Goal: Information Seeking & Learning: Learn about a topic

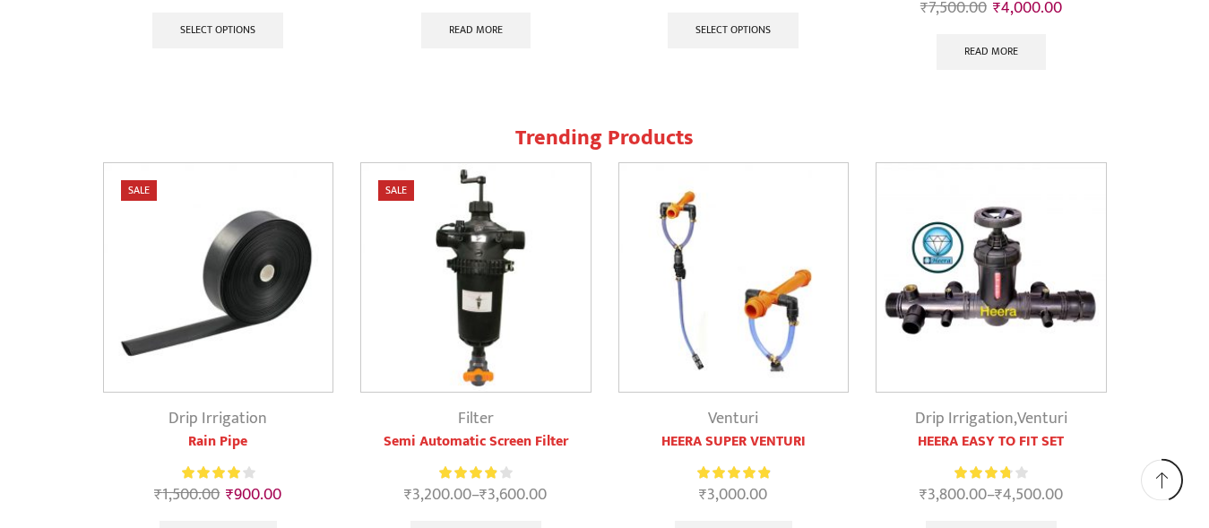
scroll to position [1791, 0]
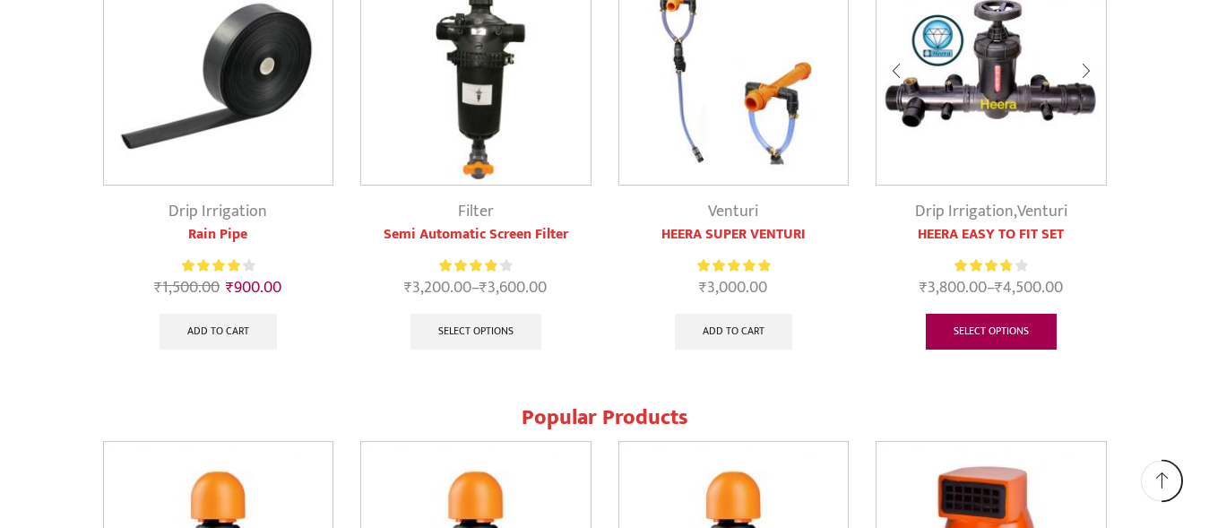
click at [999, 328] on link "Select options" at bounding box center [991, 332] width 131 height 36
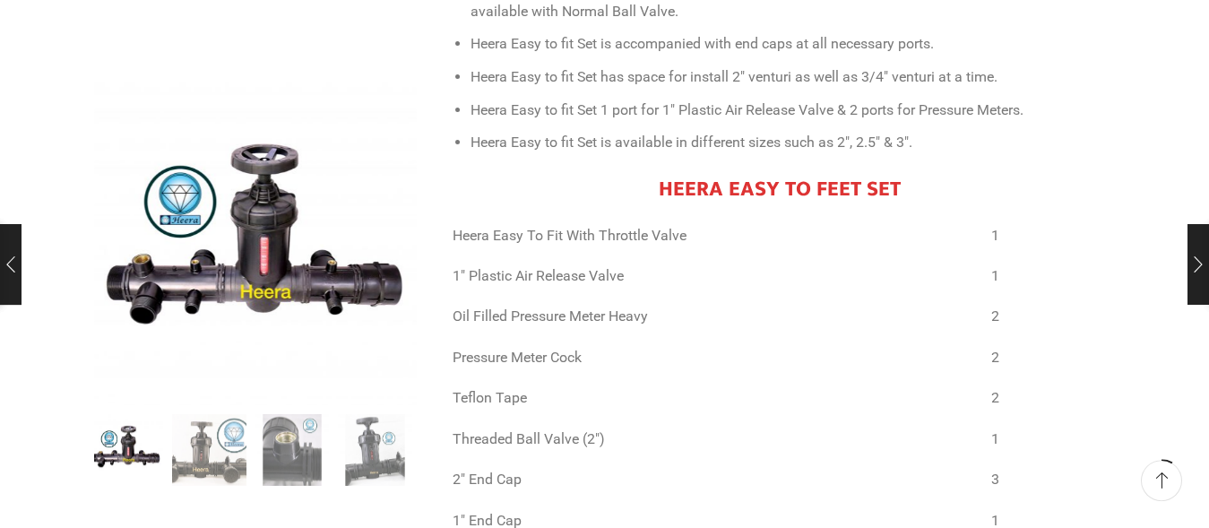
scroll to position [1096, 0]
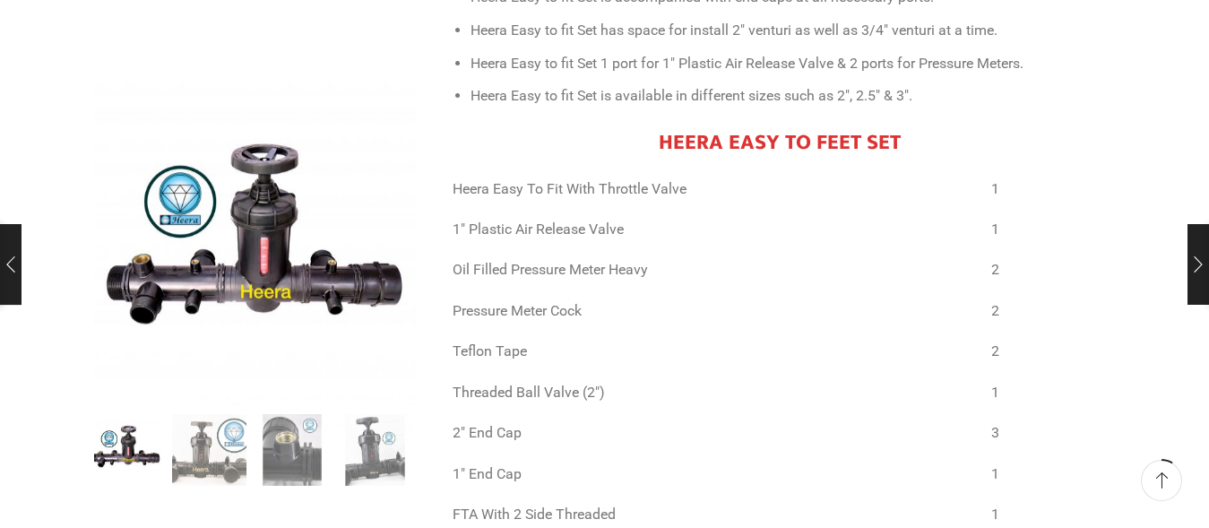
drag, startPoint x: 1198, startPoint y: 45, endPoint x: 1200, endPoint y: 62, distance: 17.1
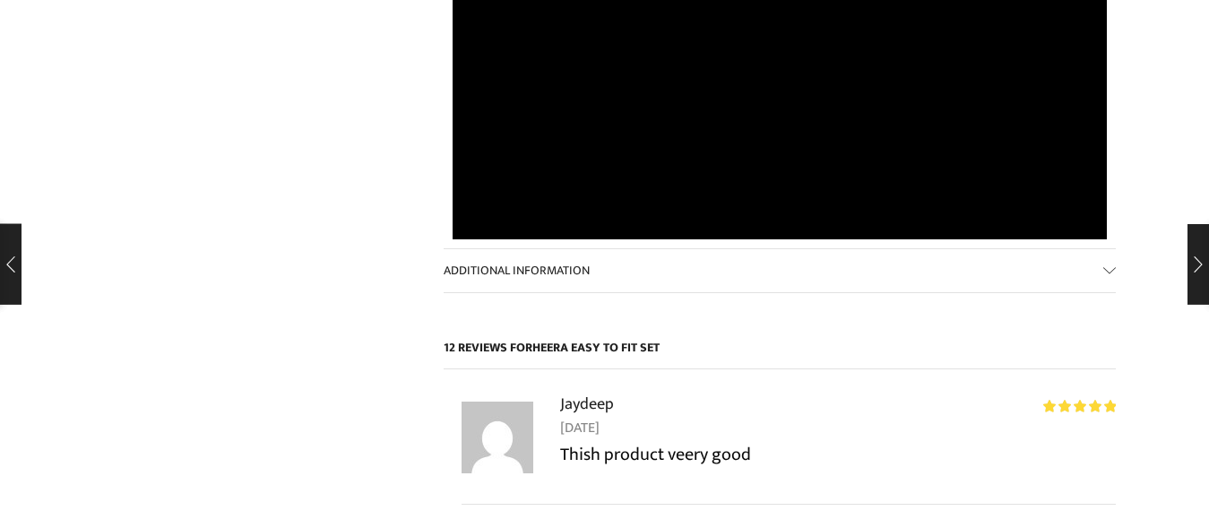
scroll to position [0, 0]
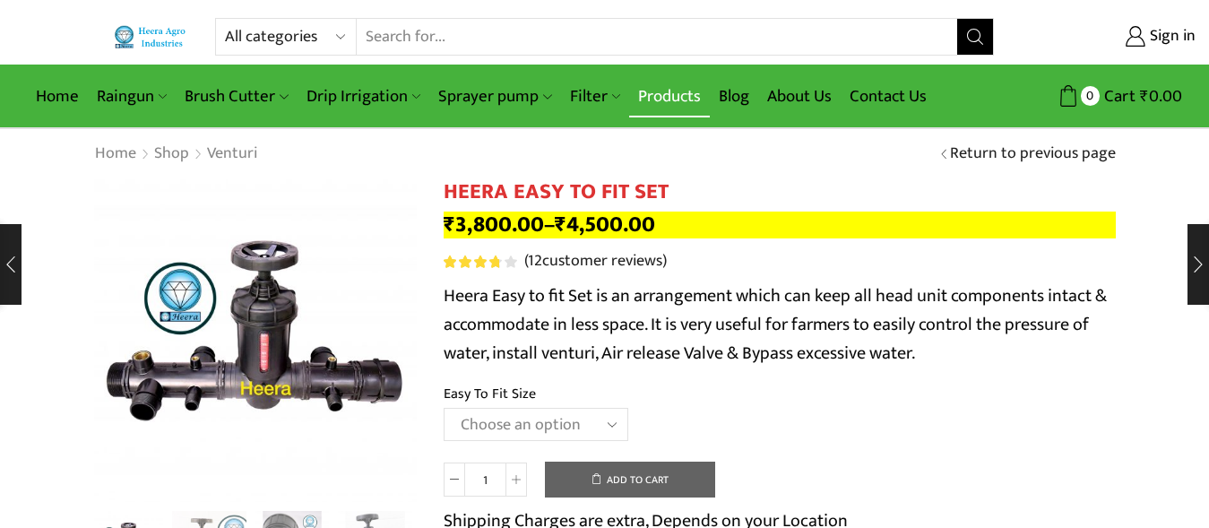
click at [661, 92] on link "Products" at bounding box center [669, 96] width 81 height 42
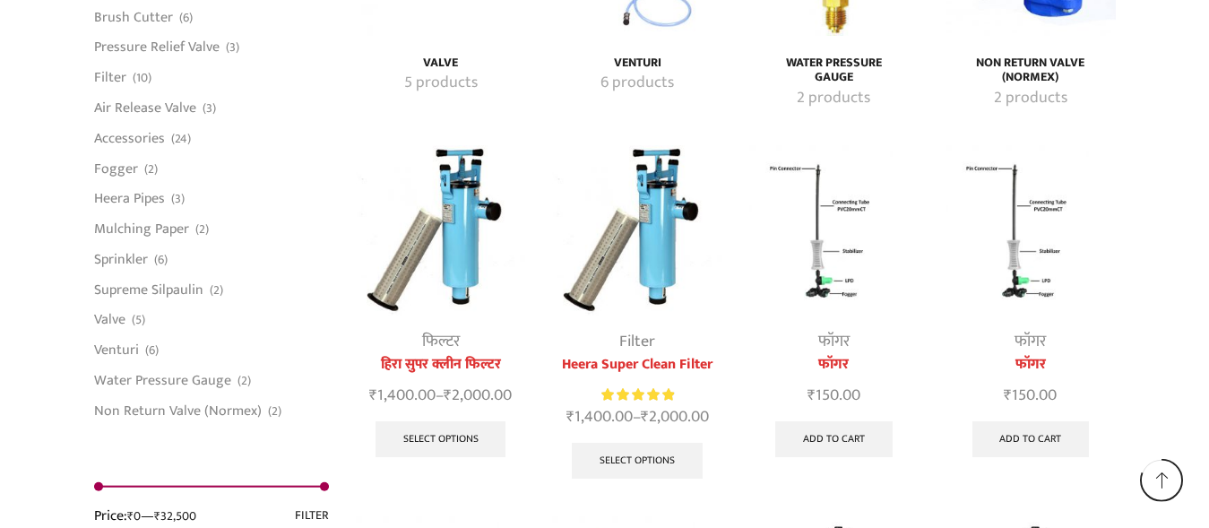
scroll to position [3574, 0]
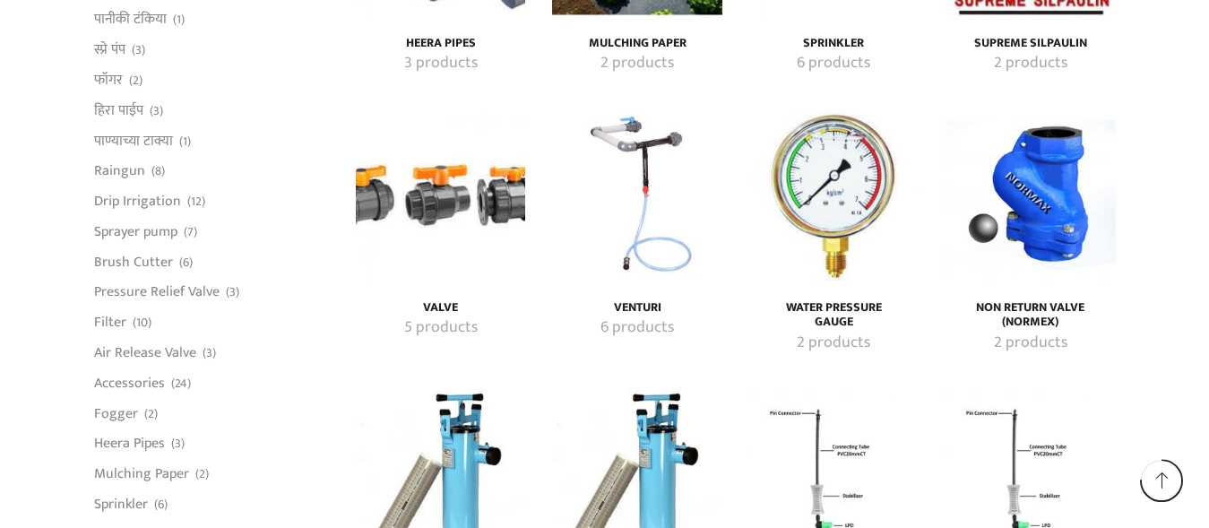
click at [1046, 300] on h4 "Non Return Valve (Normex)" at bounding box center [1030, 315] width 130 height 30
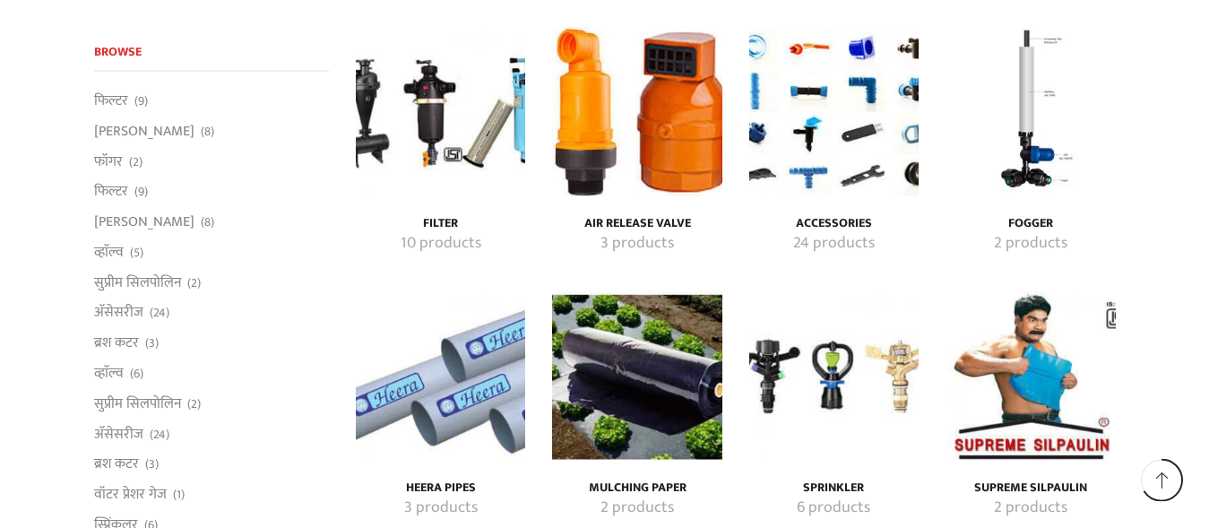
scroll to position [3111, 0]
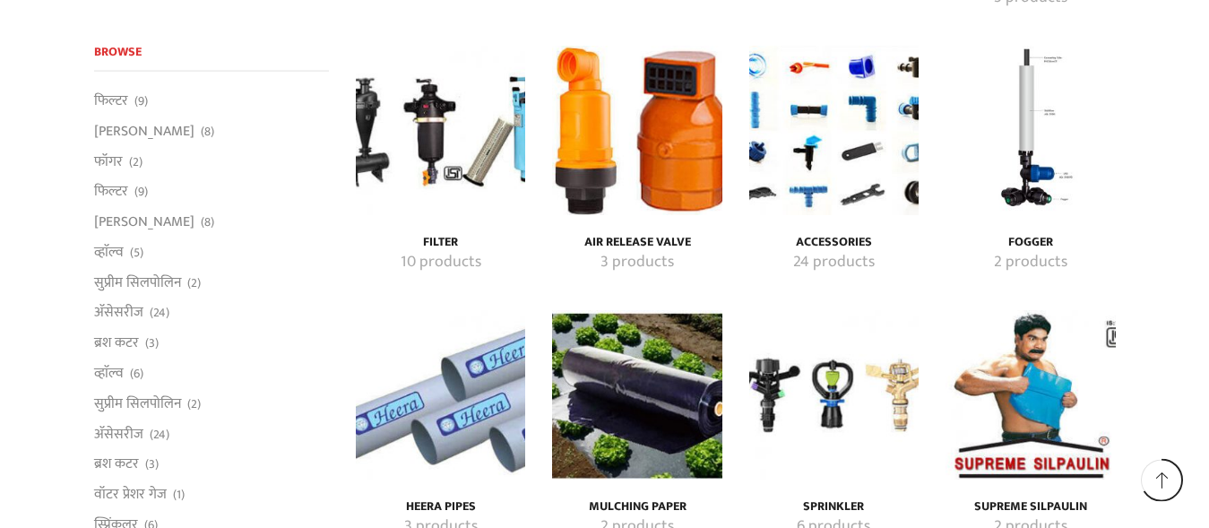
click at [833, 251] on mark "24 products" at bounding box center [834, 262] width 82 height 23
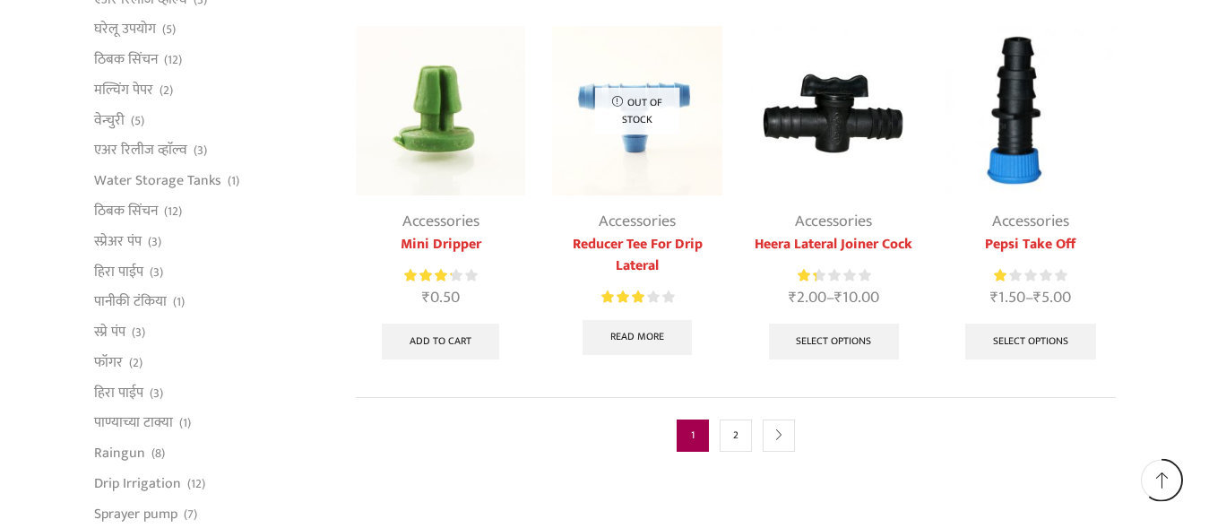
scroll to position [1023, 0]
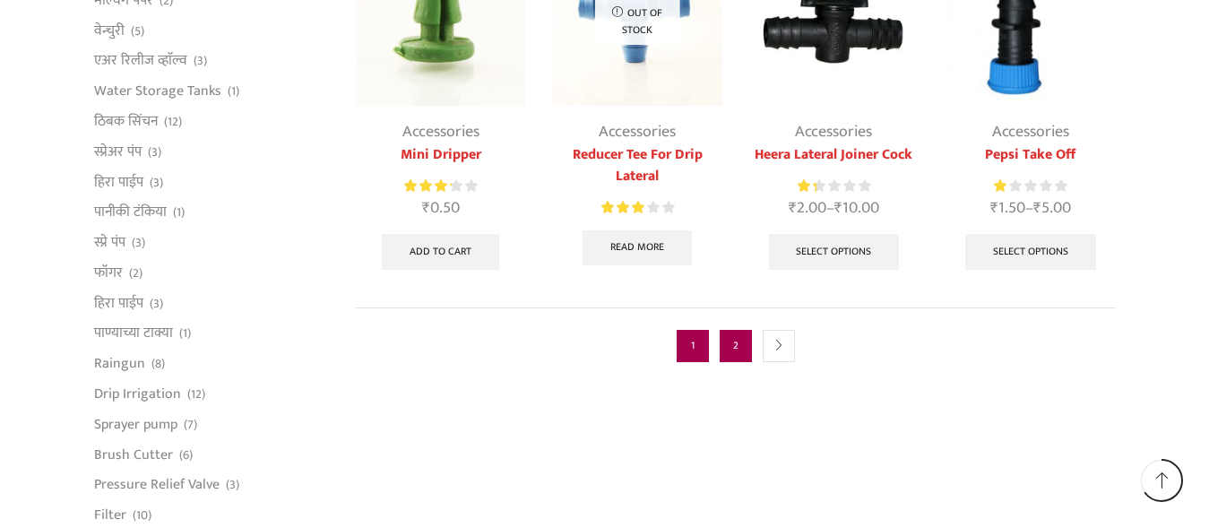
click at [742, 347] on link "2" at bounding box center [736, 346] width 32 height 32
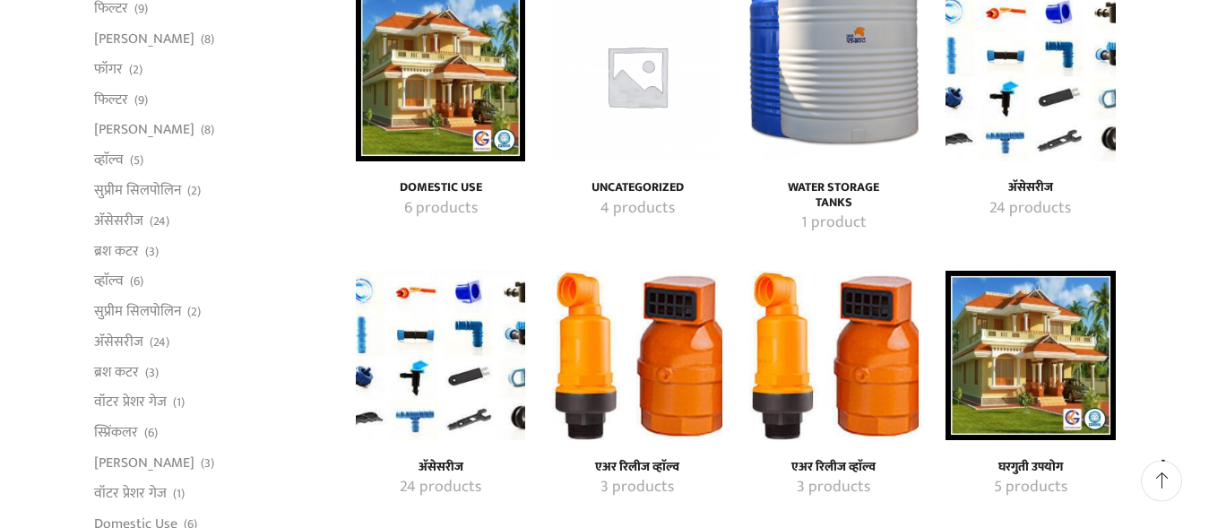
scroll to position [85, 0]
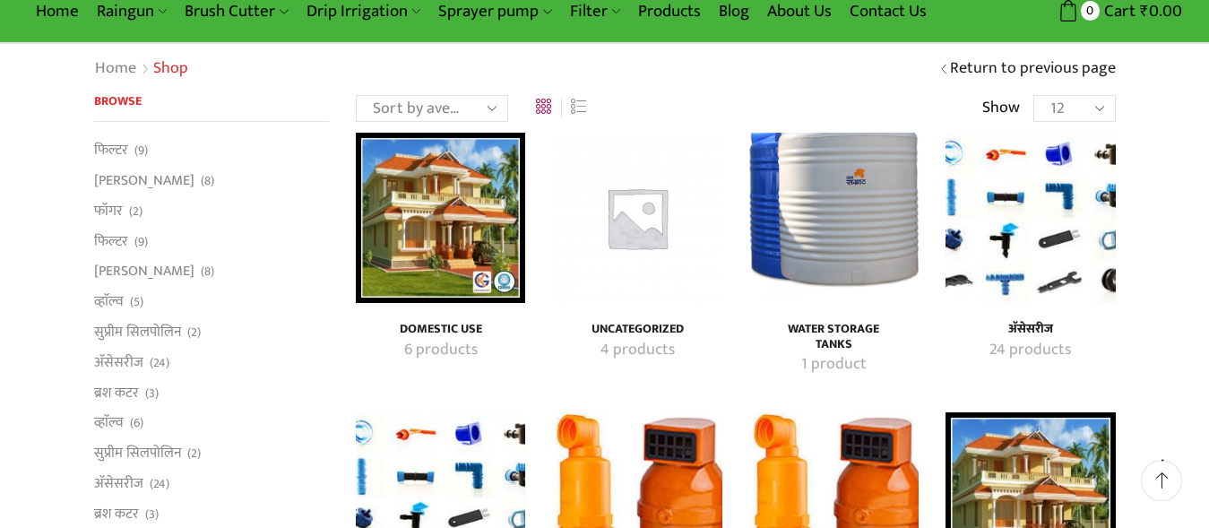
click at [1033, 95] on select "12 24 36 All" at bounding box center [1074, 108] width 82 height 27
select select "-1"
click option "All" at bounding box center [0, 0] width 0 height 0
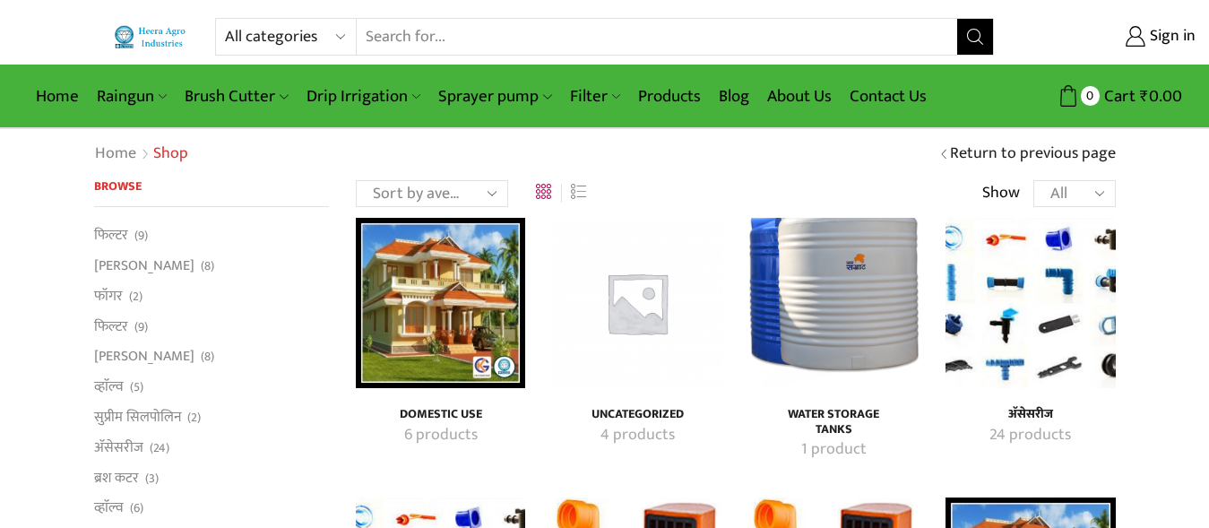
click at [356, 180] on select "Sort by popularity Sort by average rating Sort by latest Sort by price: low to …" at bounding box center [432, 193] width 152 height 27
select select "date"
click option "Sort by latest" at bounding box center [0, 0] width 0 height 0
click at [141, 453] on link "अ‍ॅसेसरीज" at bounding box center [118, 447] width 49 height 30
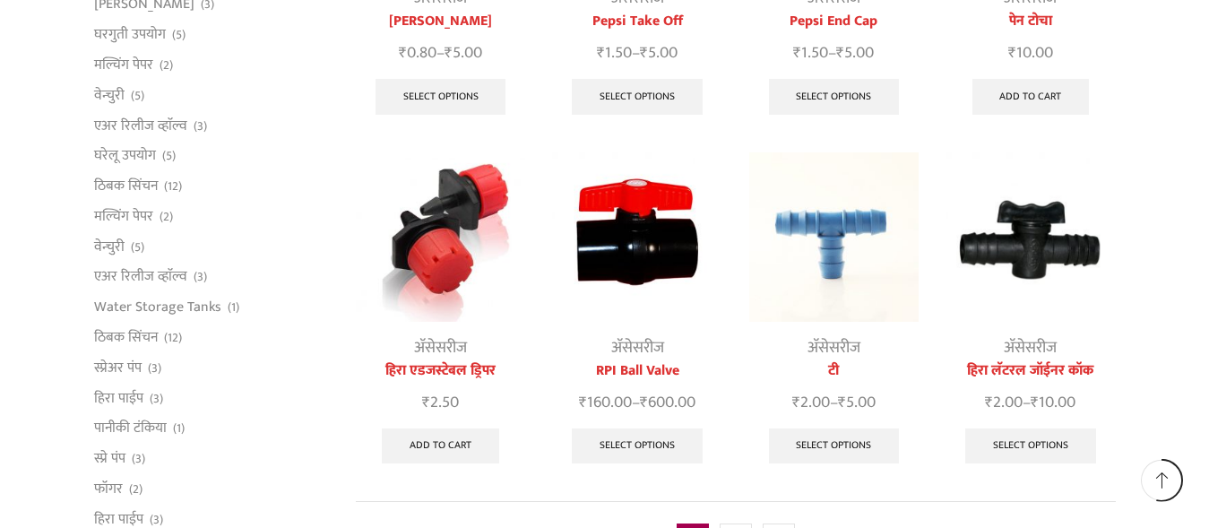
scroll to position [897, 0]
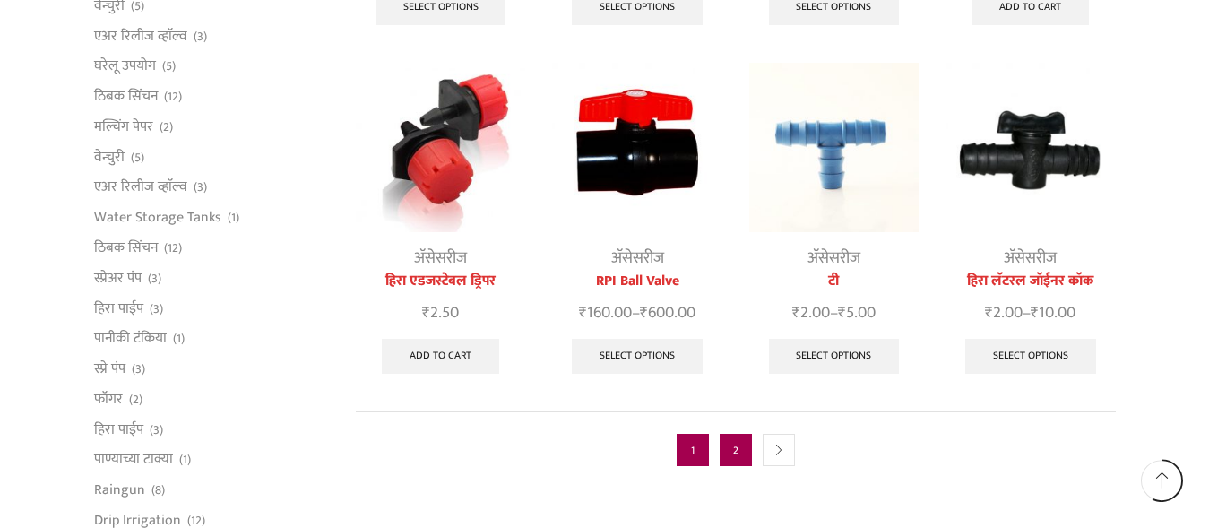
click at [737, 434] on link "2" at bounding box center [736, 450] width 32 height 32
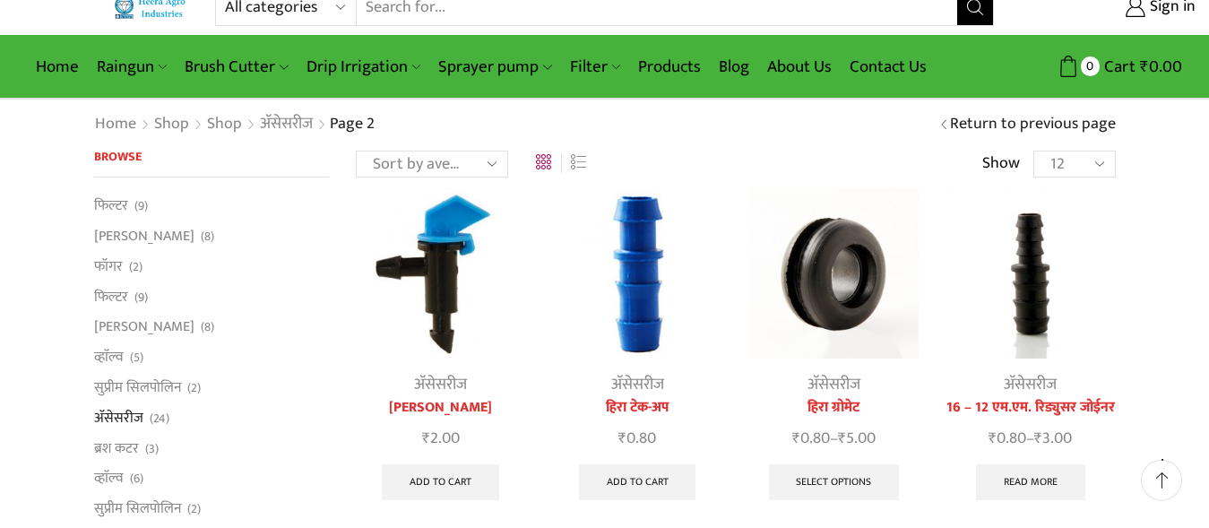
scroll to position [22, 0]
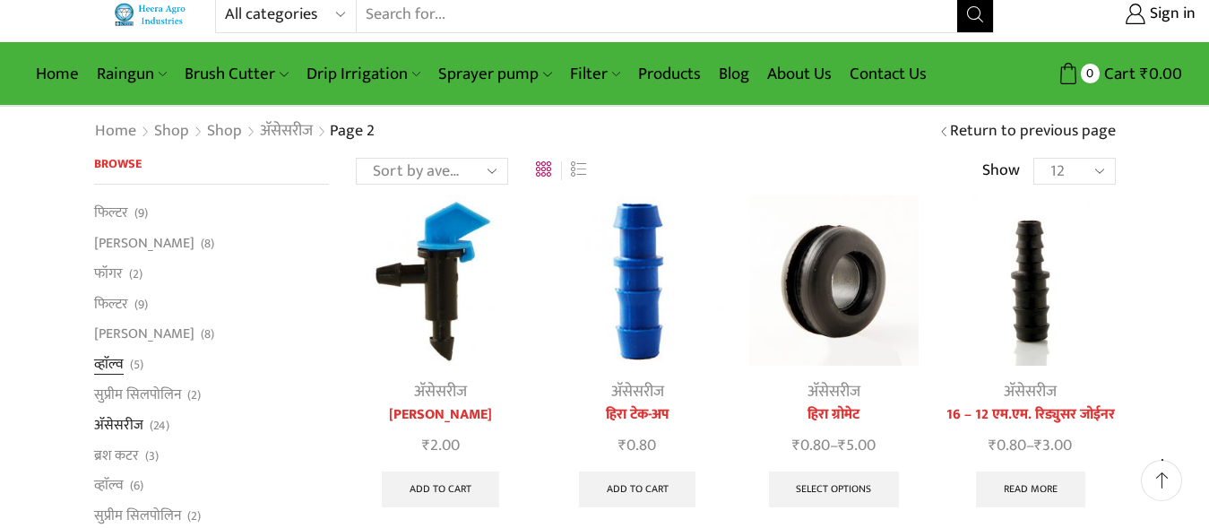
click at [111, 361] on link "व्हाॅल्व" at bounding box center [109, 365] width 30 height 30
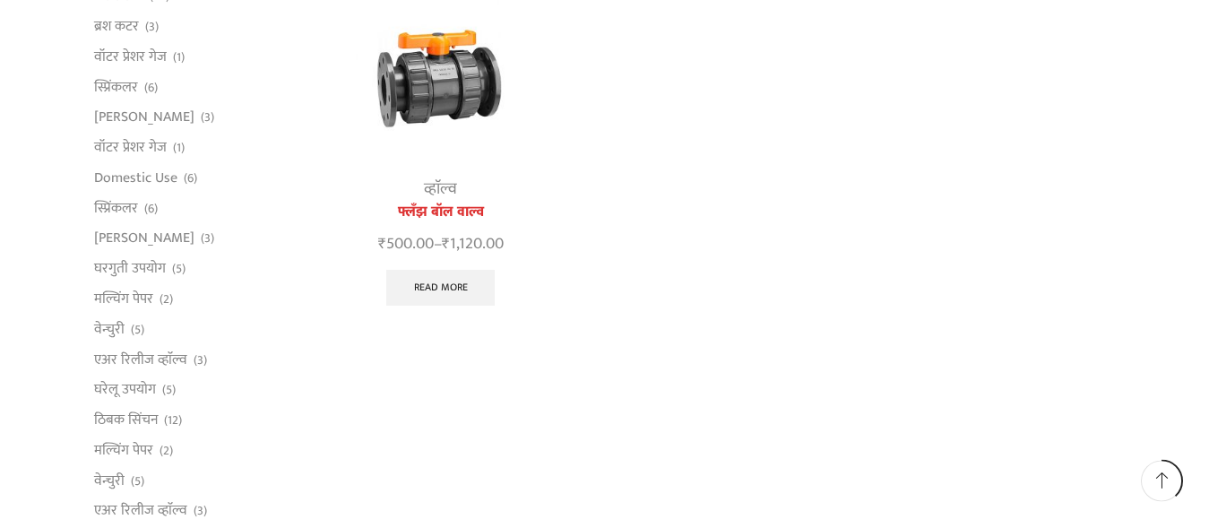
scroll to position [633, 0]
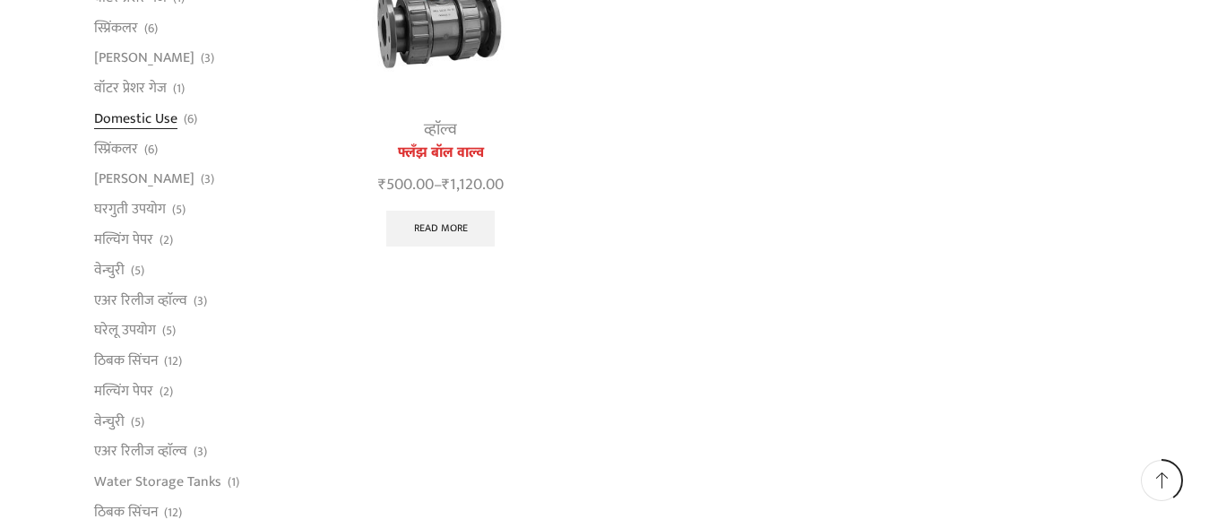
click at [129, 118] on link "Domestic Use" at bounding box center [135, 118] width 83 height 30
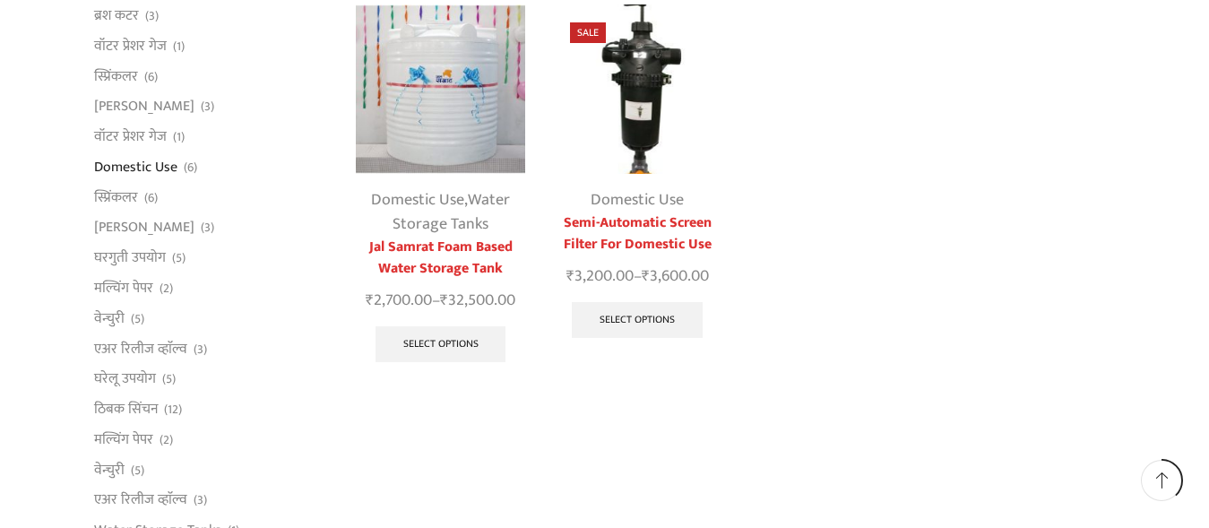
scroll to position [603, 0]
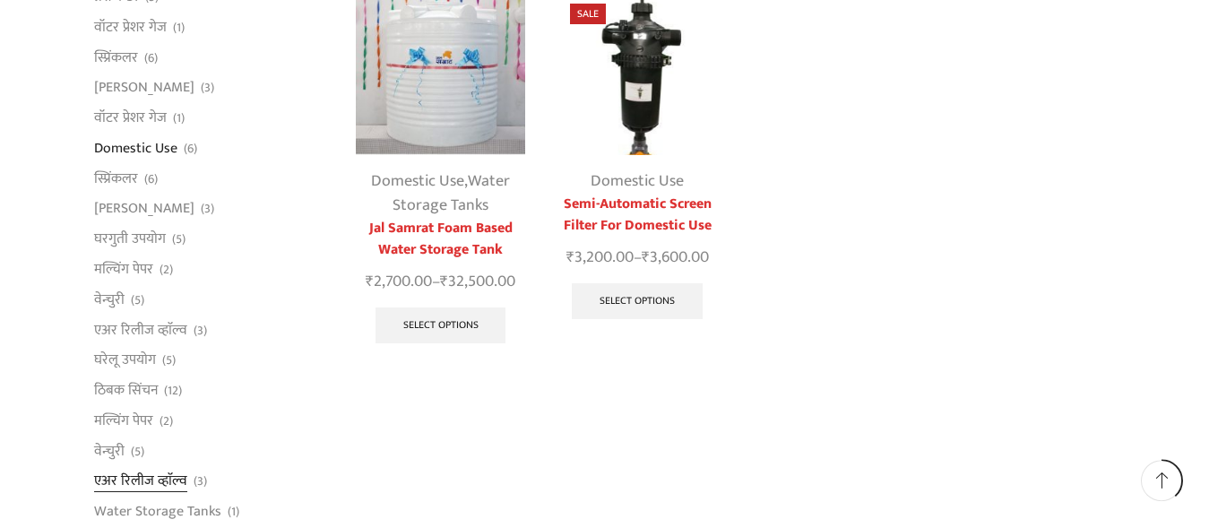
click at [144, 479] on link "एअर रिलीज व्हाॅल्व" at bounding box center [140, 481] width 93 height 30
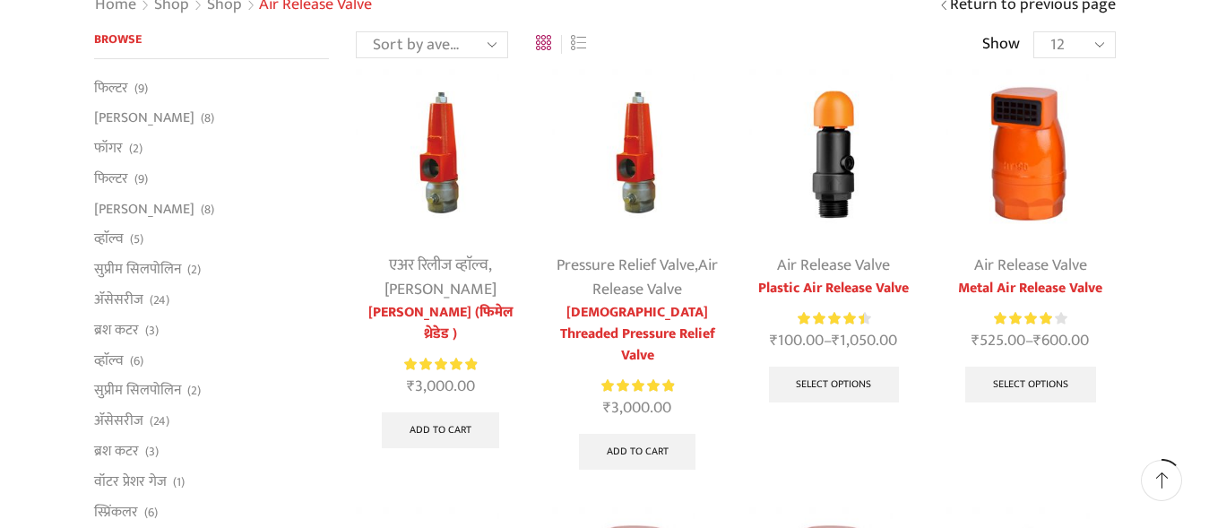
scroll to position [119, 0]
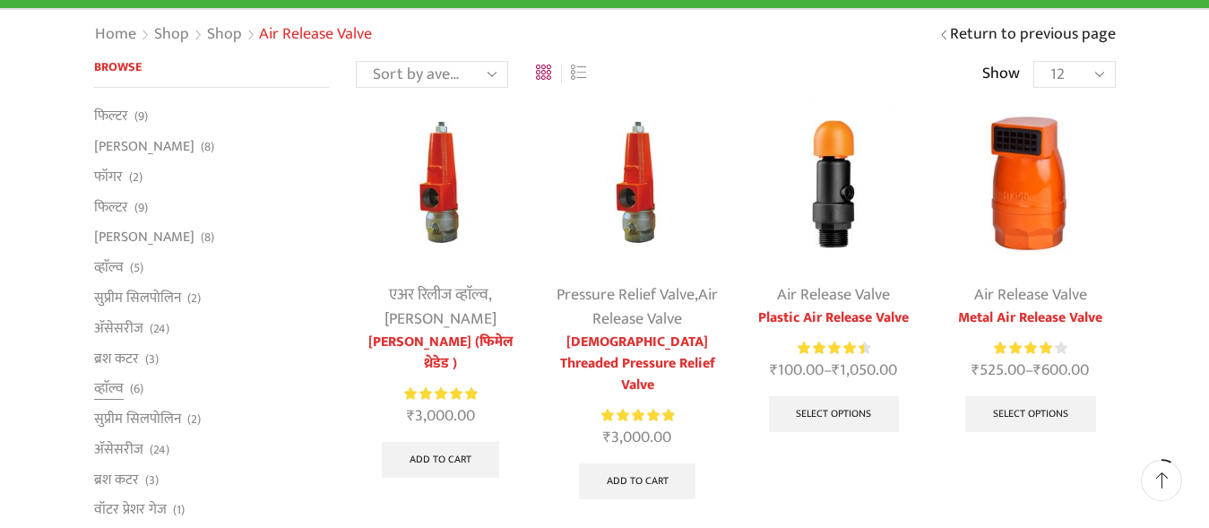
click at [130, 386] on span "(6)" at bounding box center [136, 389] width 13 height 18
click at [111, 388] on link "व्हाॅल्व" at bounding box center [109, 389] width 30 height 30
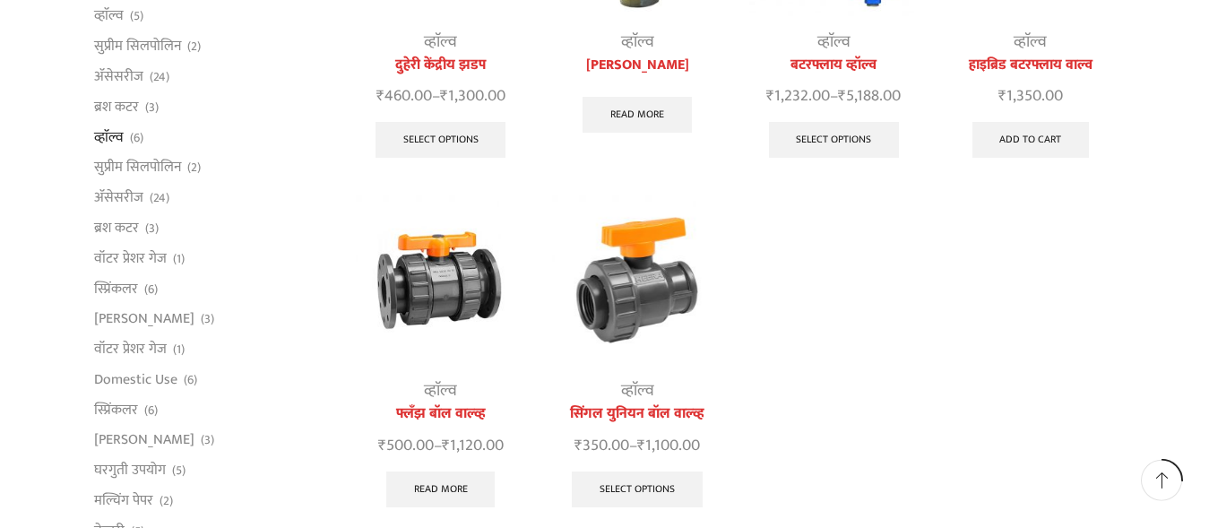
scroll to position [410, 0]
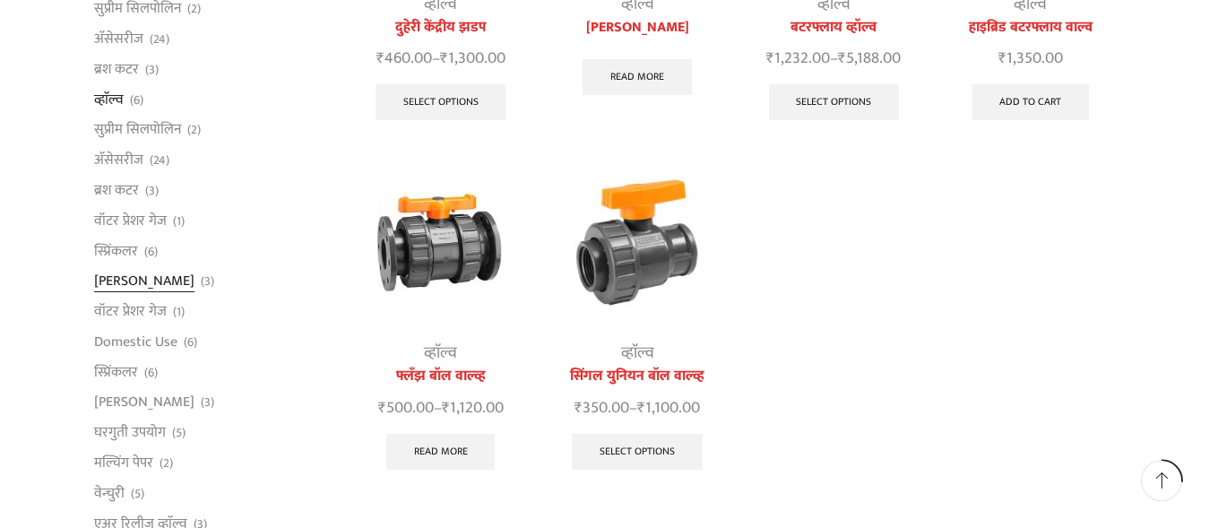
click at [142, 280] on link "[PERSON_NAME]" at bounding box center [144, 281] width 100 height 30
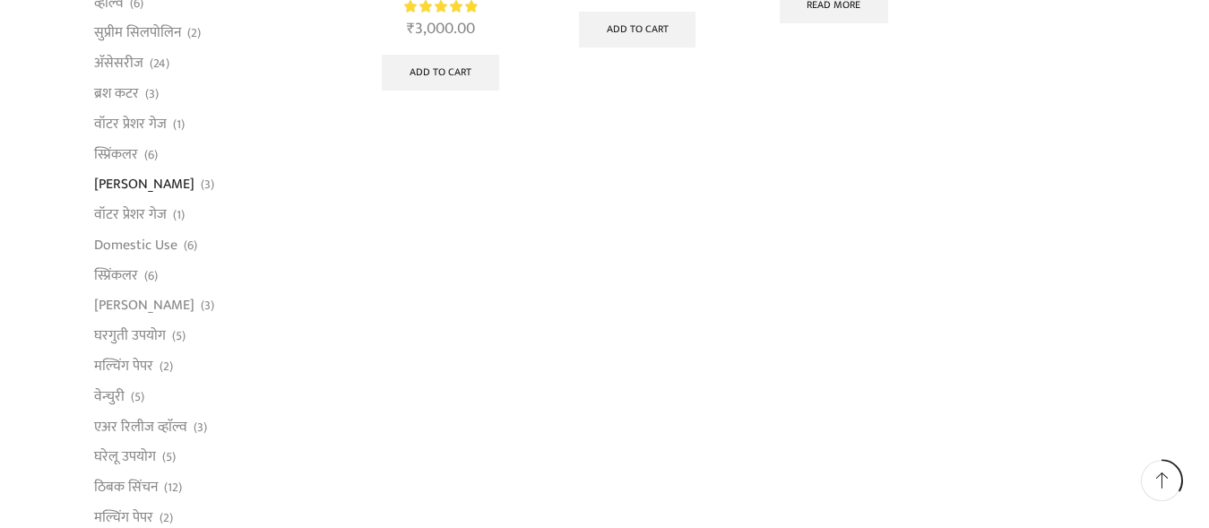
scroll to position [529, 0]
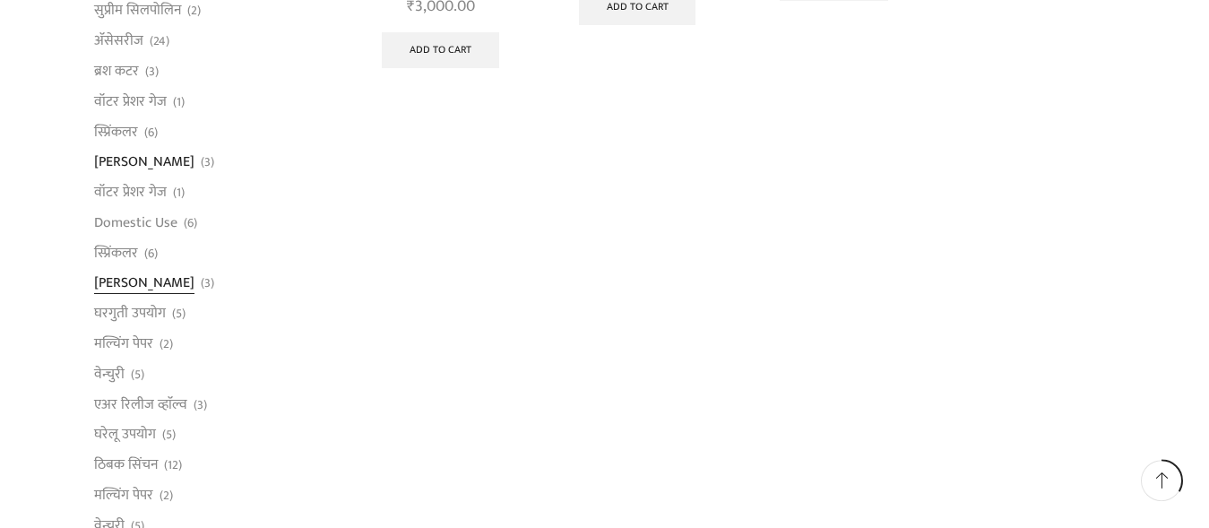
click at [147, 288] on link "[PERSON_NAME]" at bounding box center [144, 283] width 100 height 30
